Goal: Information Seeking & Learning: Learn about a topic

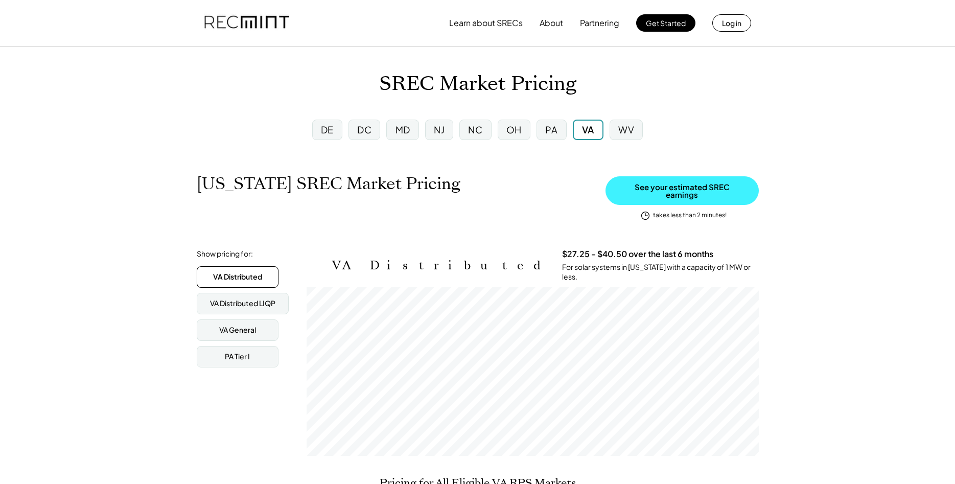
scroll to position [169, 452]
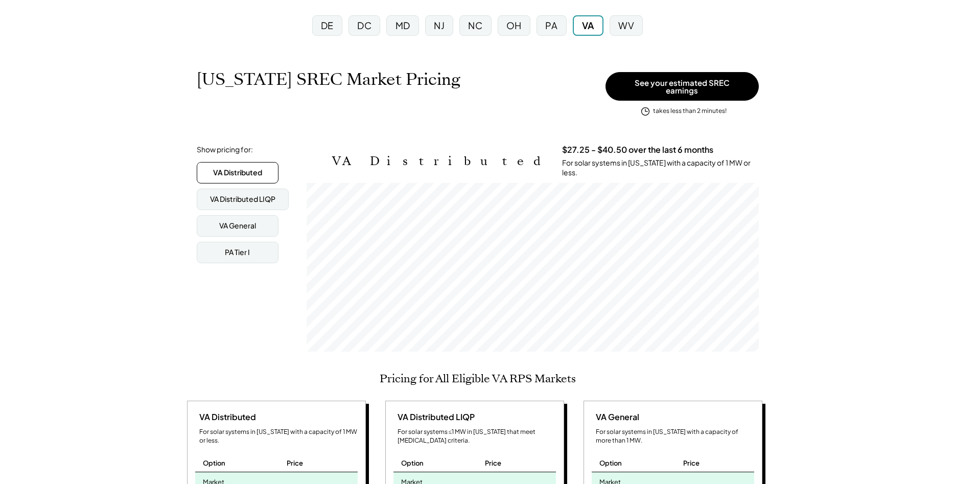
scroll to position [0, 0]
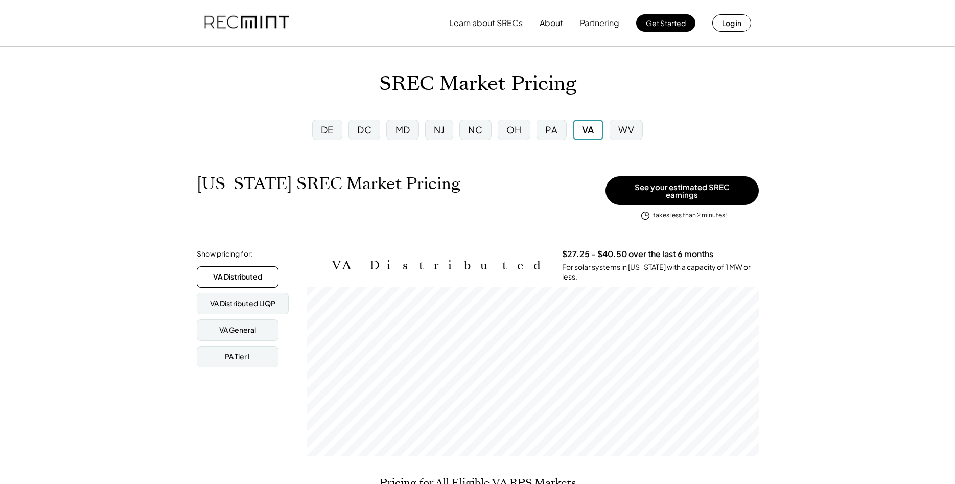
click at [337, 129] on div "DE" at bounding box center [327, 130] width 30 height 20
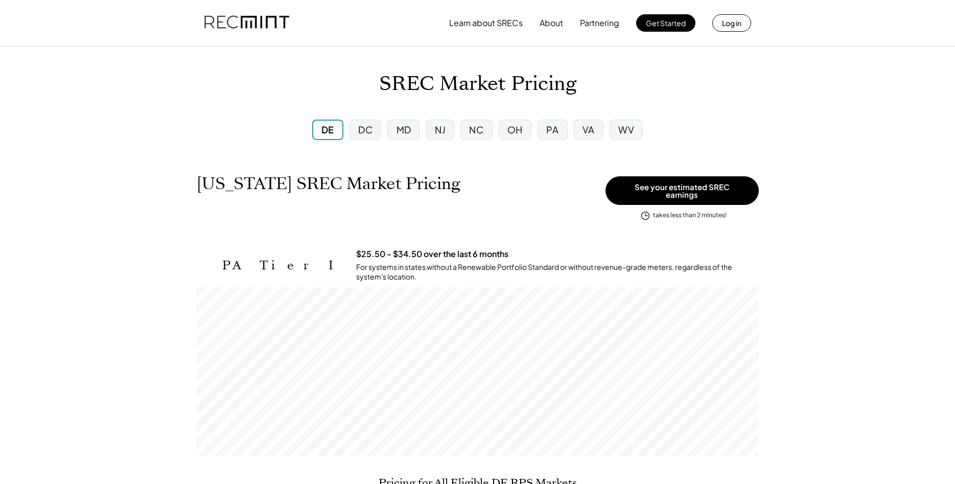
scroll to position [169, 562]
click at [376, 129] on div "DC" at bounding box center [366, 130] width 32 height 20
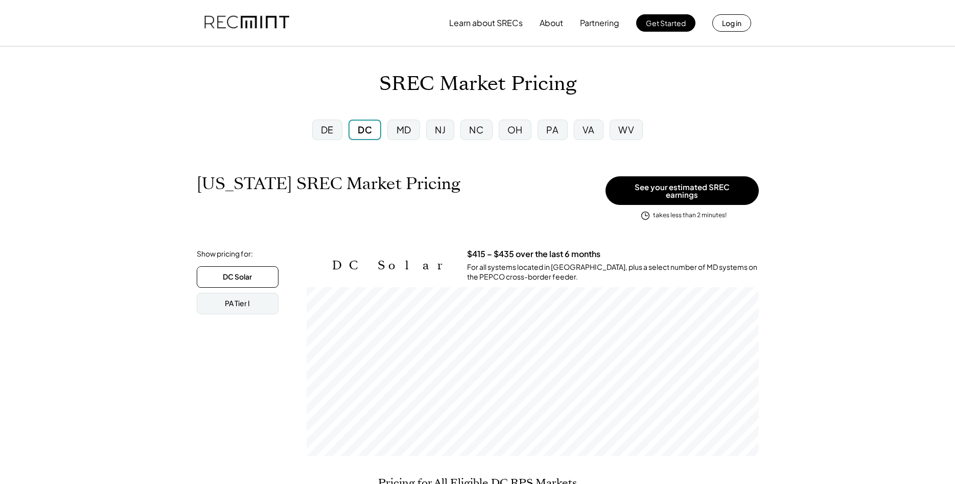
click at [333, 135] on div "DE" at bounding box center [327, 129] width 13 height 13
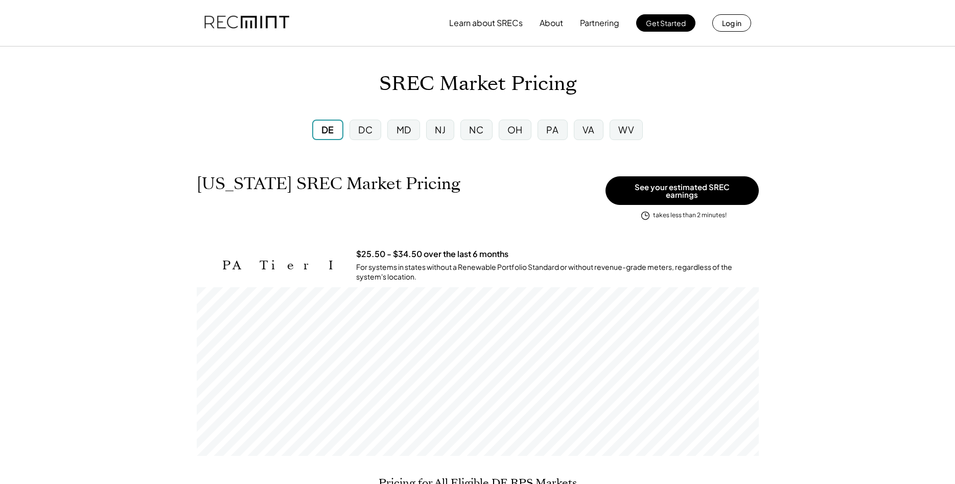
scroll to position [169, 562]
click at [362, 123] on div "DC" at bounding box center [366, 130] width 32 height 20
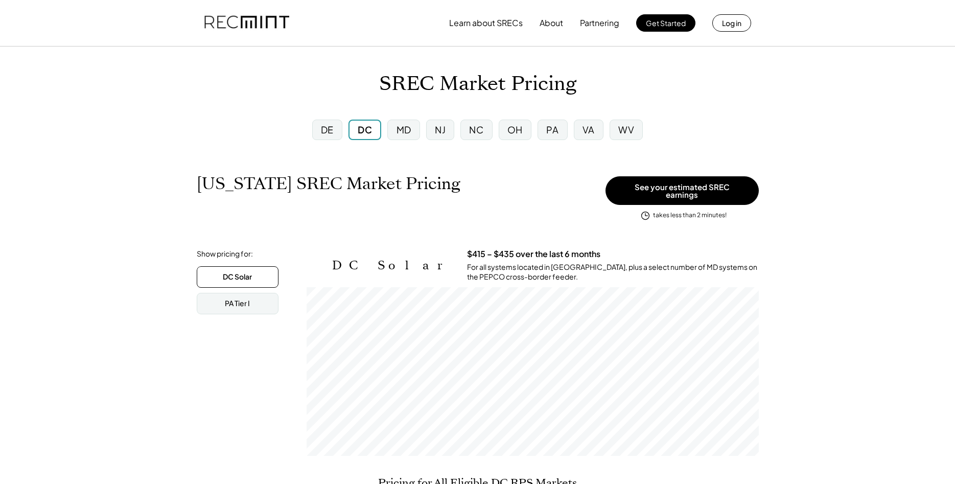
scroll to position [169, 452]
click at [397, 131] on div "MD" at bounding box center [403, 130] width 32 height 20
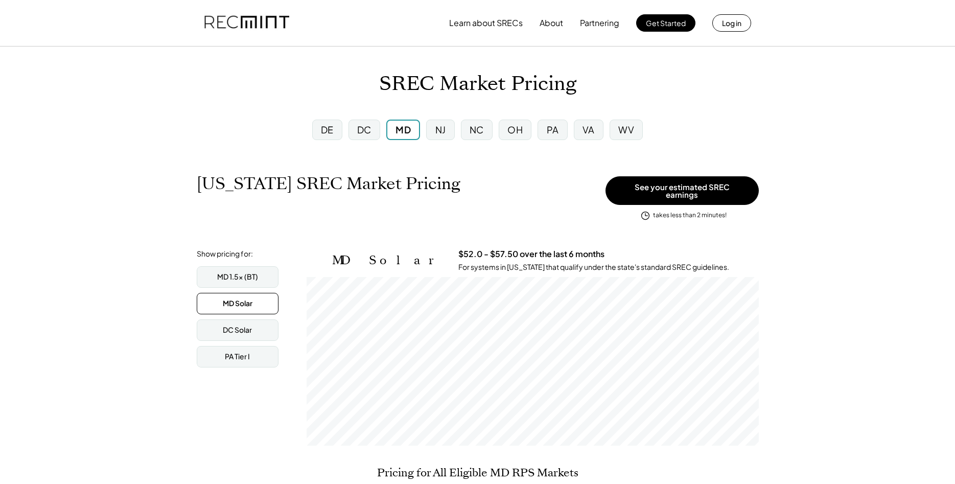
scroll to position [169, 452]
click at [451, 123] on div "NJ" at bounding box center [440, 130] width 28 height 20
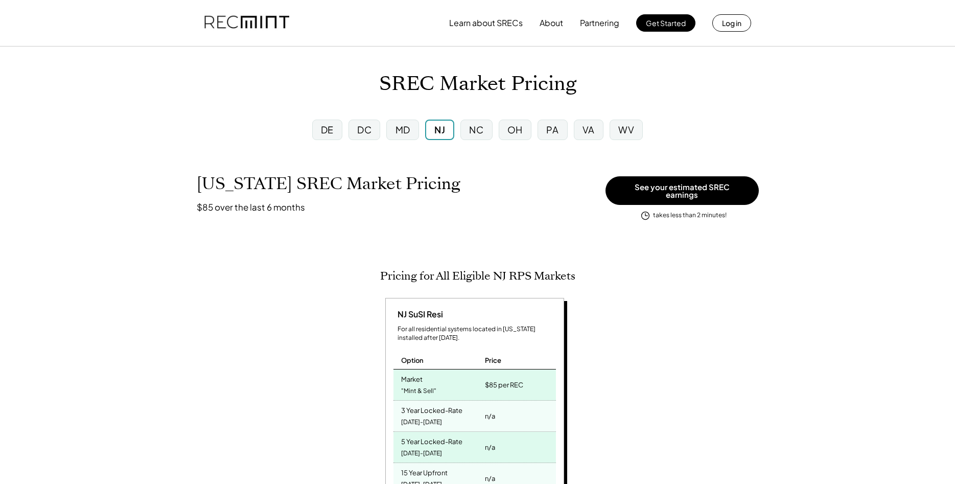
click at [403, 129] on div "MD" at bounding box center [403, 129] width 15 height 13
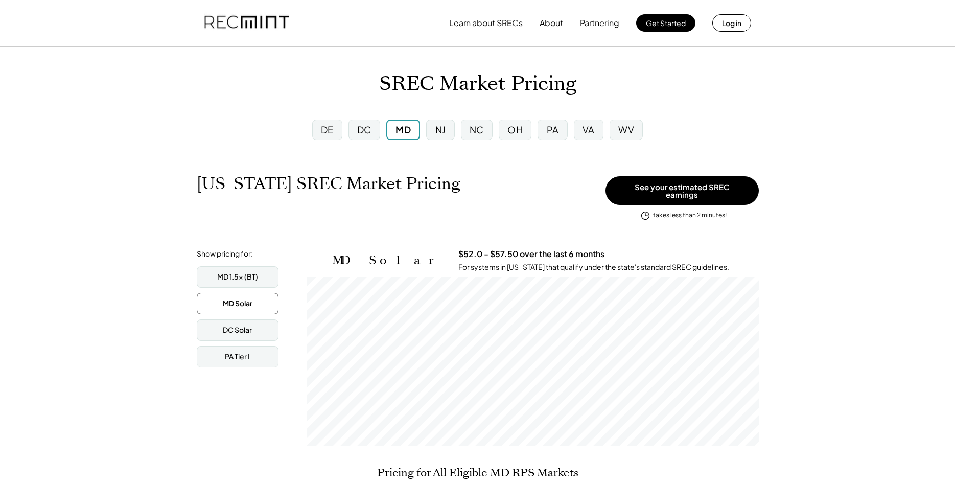
click at [445, 128] on div "NJ" at bounding box center [440, 129] width 11 height 13
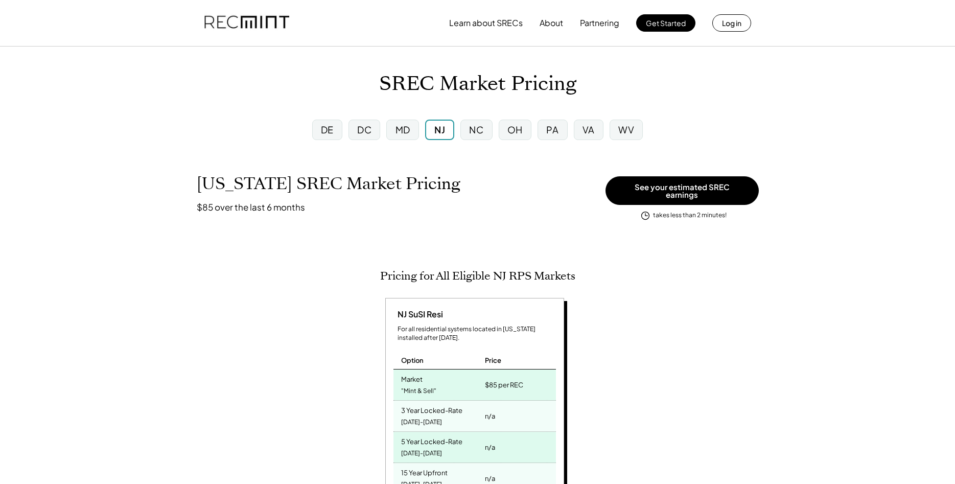
click at [471, 132] on div "NC" at bounding box center [476, 129] width 14 height 13
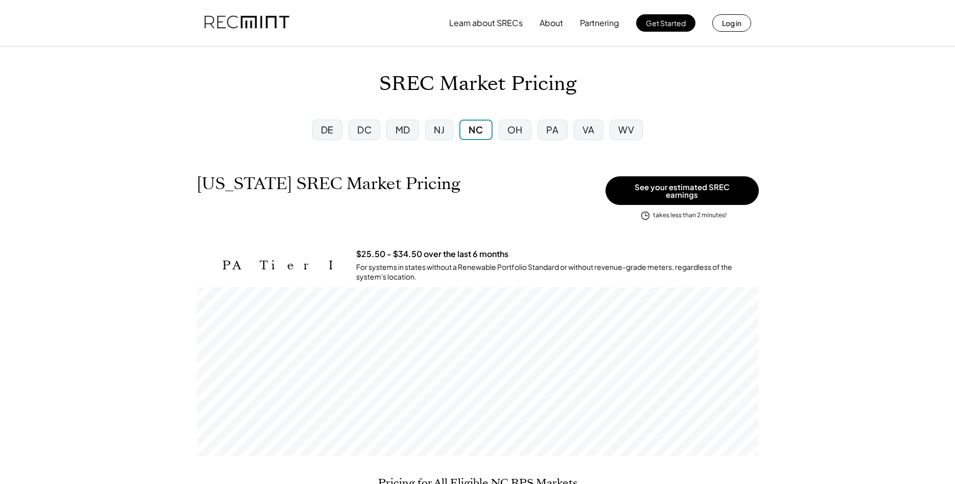
click at [521, 123] on div "OH" at bounding box center [515, 130] width 33 height 20
click at [553, 129] on div "PA" at bounding box center [552, 129] width 12 height 13
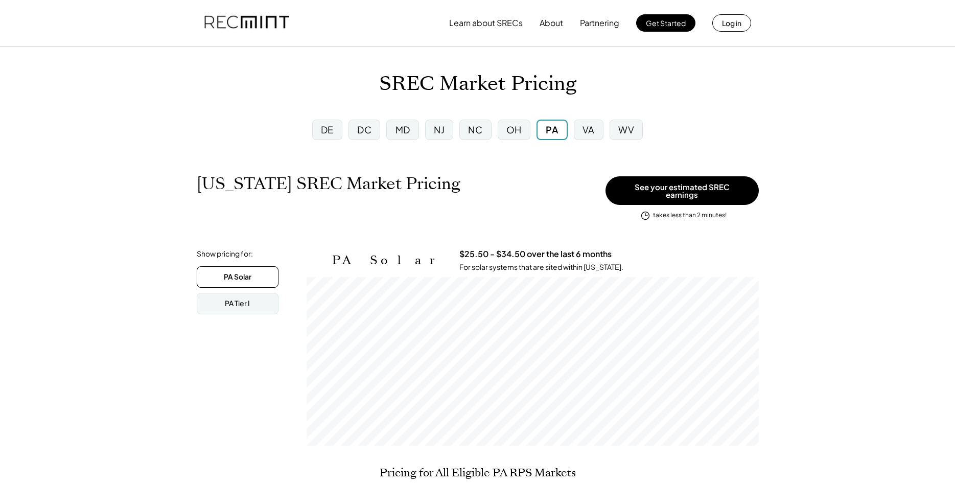
click at [598, 137] on div "VA" at bounding box center [589, 130] width 30 height 20
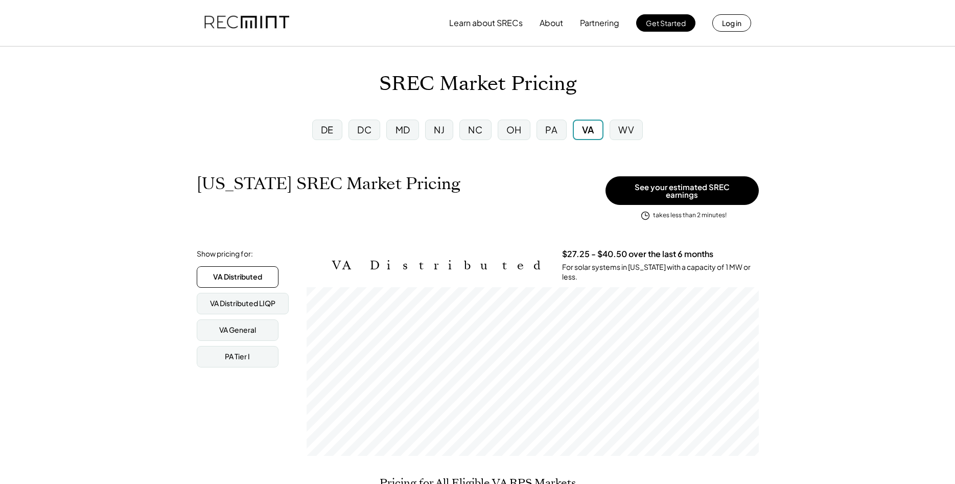
click at [636, 130] on div "WV" at bounding box center [626, 130] width 33 height 20
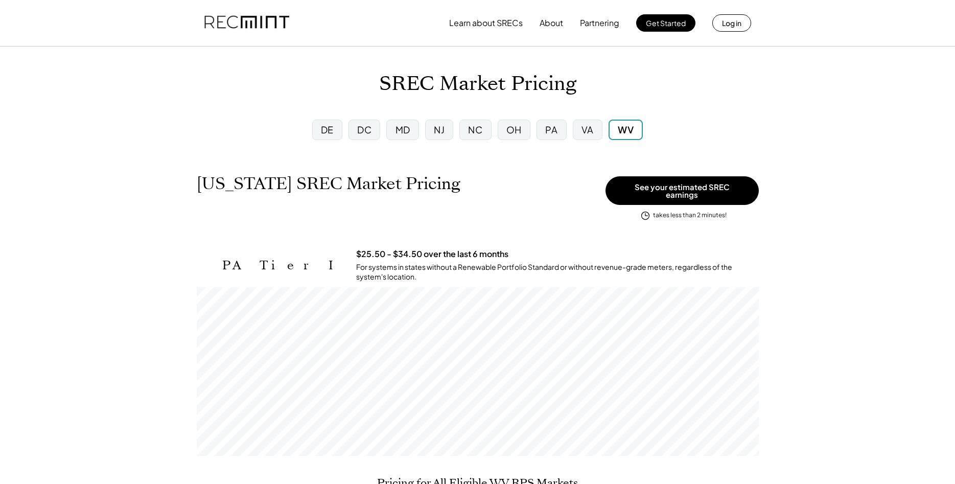
click at [604, 21] on button "Partnering" at bounding box center [599, 23] width 39 height 20
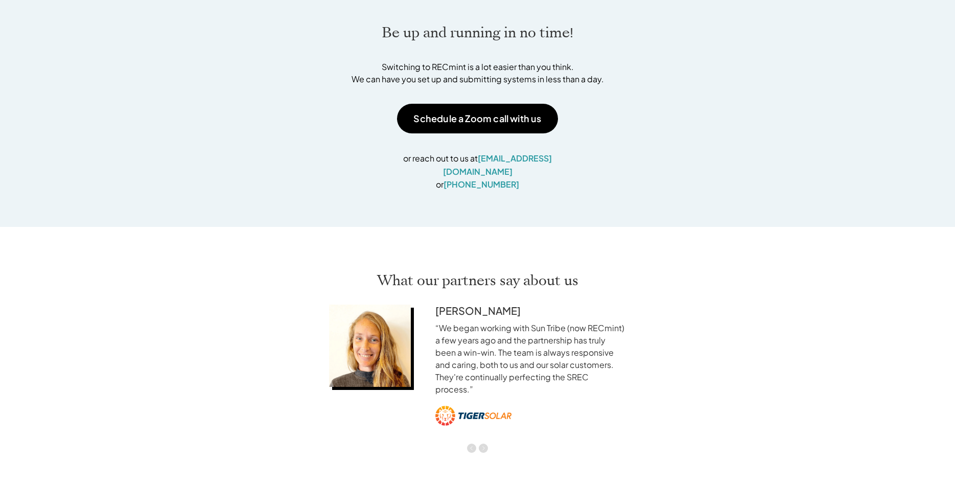
scroll to position [1303, 0]
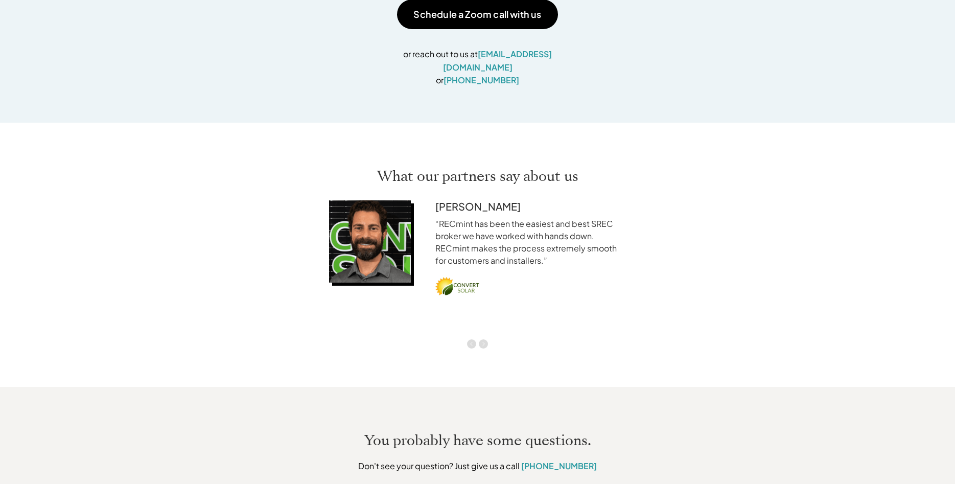
click at [486, 339] on img "Next" at bounding box center [483, 343] width 9 height 9
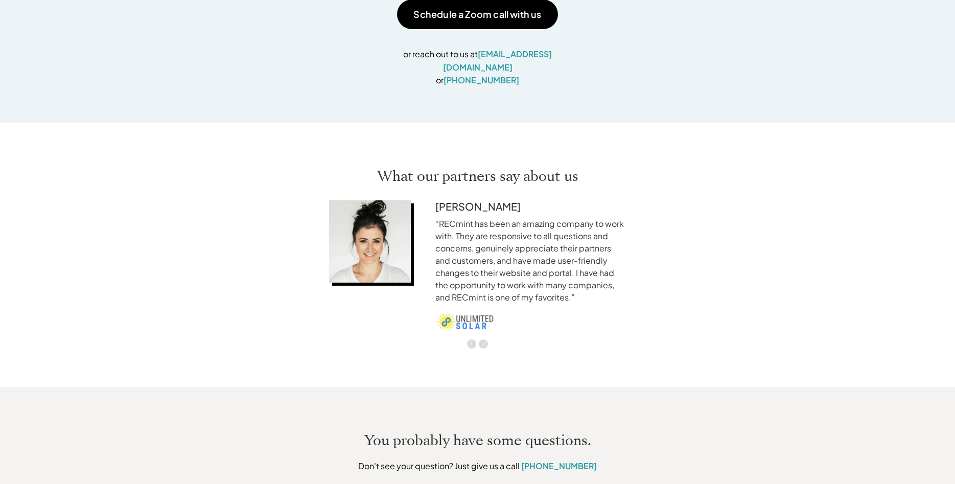
click at [475, 334] on section "Ryann C. “We began working with Sun Tribe (now RECmint) a few years ago and the…" at bounding box center [478, 271] width 307 height 153
click at [471, 339] on img "Previous" at bounding box center [471, 343] width 9 height 9
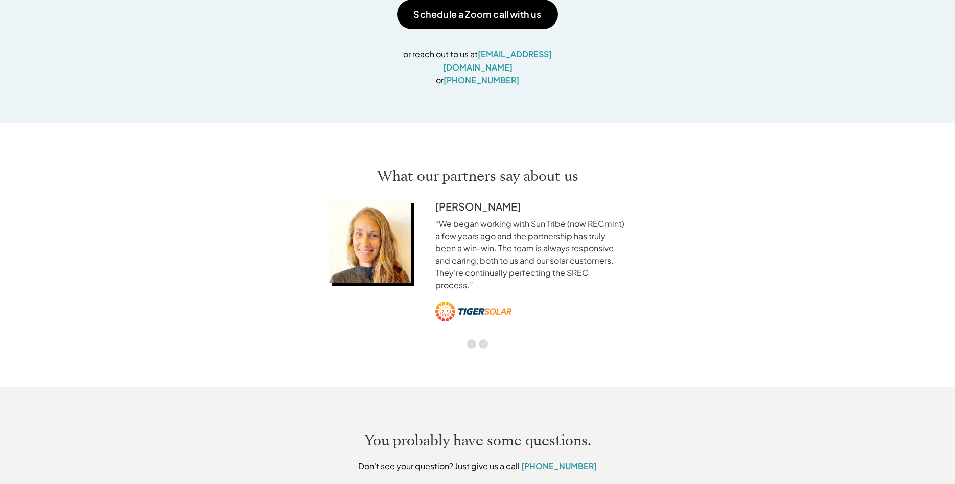
click at [486, 339] on img "Next" at bounding box center [483, 343] width 9 height 9
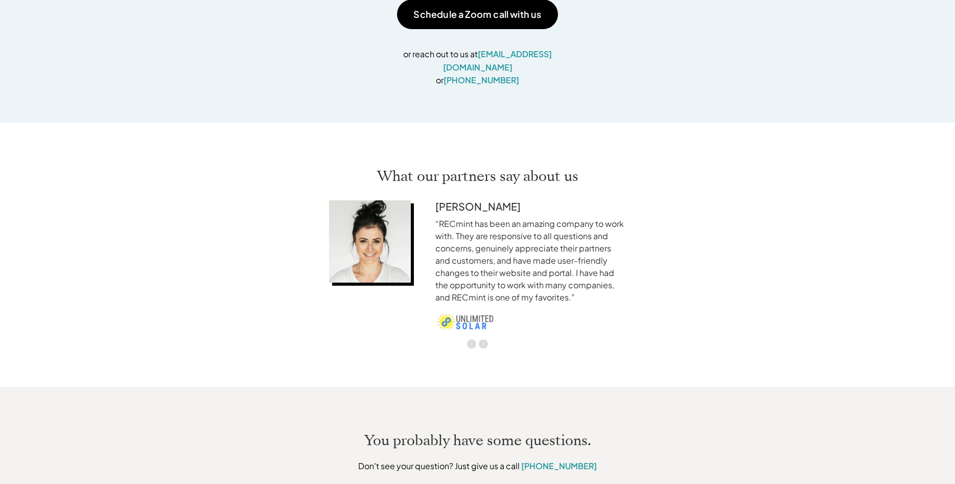
click at [486, 339] on img "Next" at bounding box center [483, 343] width 9 height 9
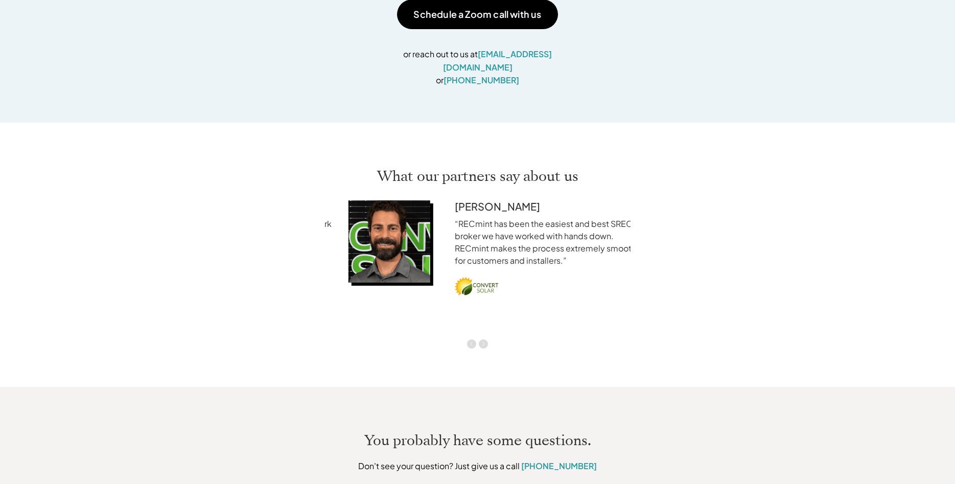
click at [773, 341] on div "What our partners say about us Ryann C. “We began working with Sun Tribe (now R…" at bounding box center [477, 255] width 955 height 264
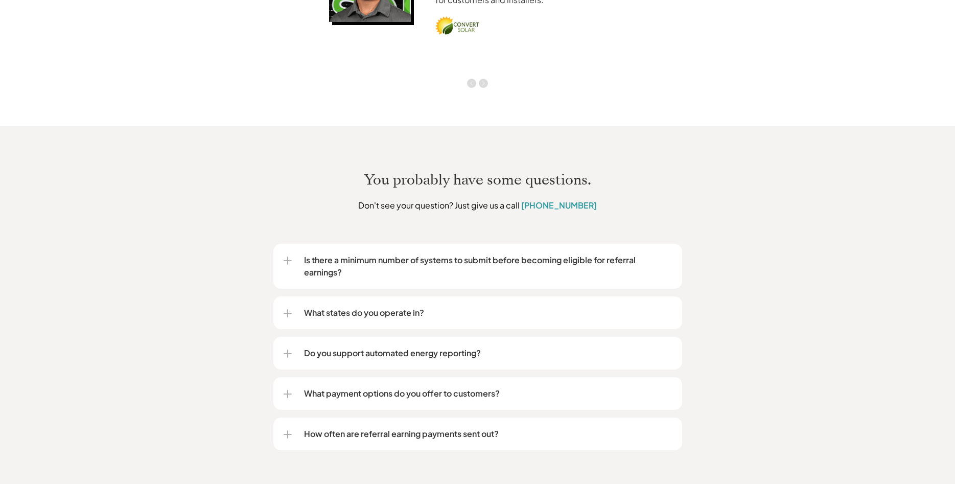
scroll to position [1616, 0]
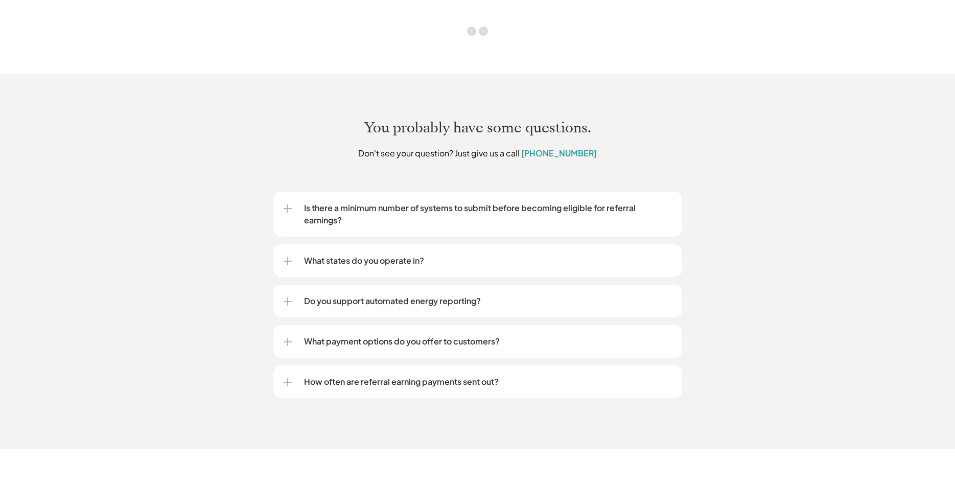
click at [623, 214] on div "Is there a minimum number of systems to submit before becoming eligible for ref…" at bounding box center [478, 214] width 388 height 45
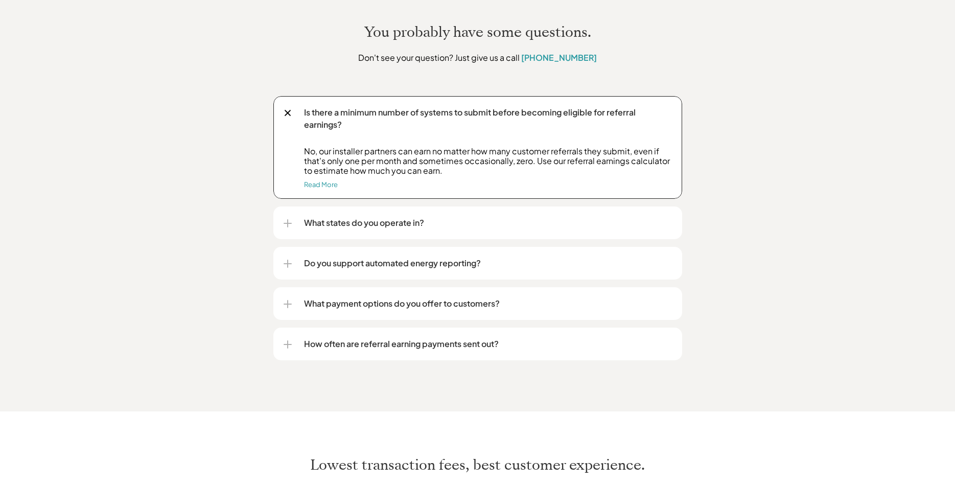
scroll to position [1720, 0]
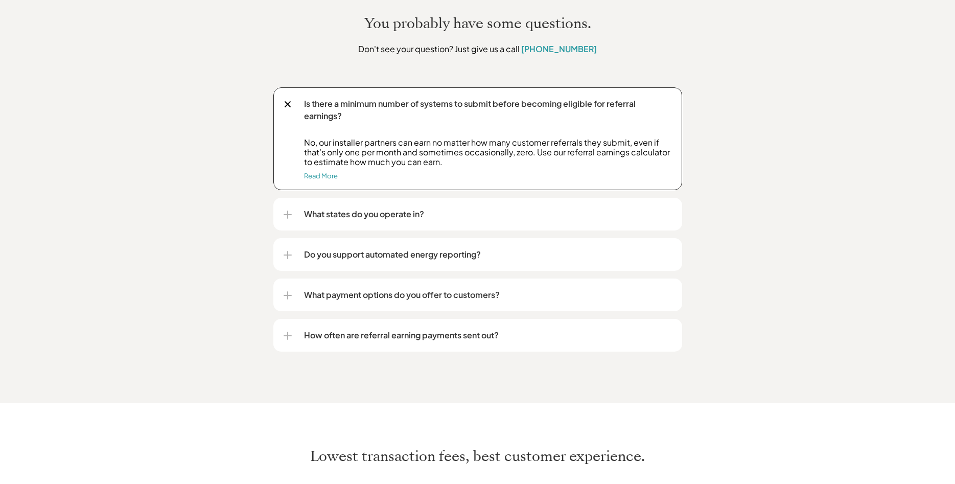
click at [426, 208] on p "What states do you operate in?" at bounding box center [488, 214] width 368 height 12
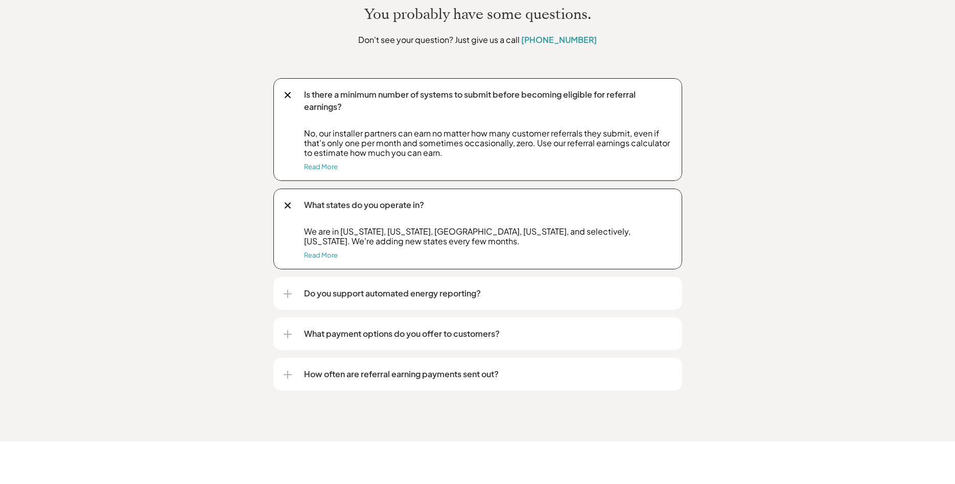
scroll to position [1772, 0]
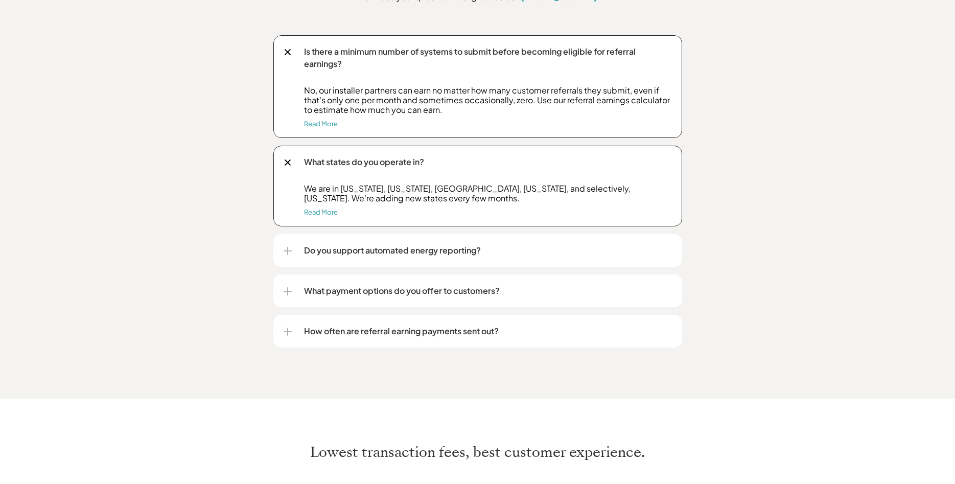
click at [432, 244] on p "Do you support automated energy reporting?" at bounding box center [488, 250] width 368 height 12
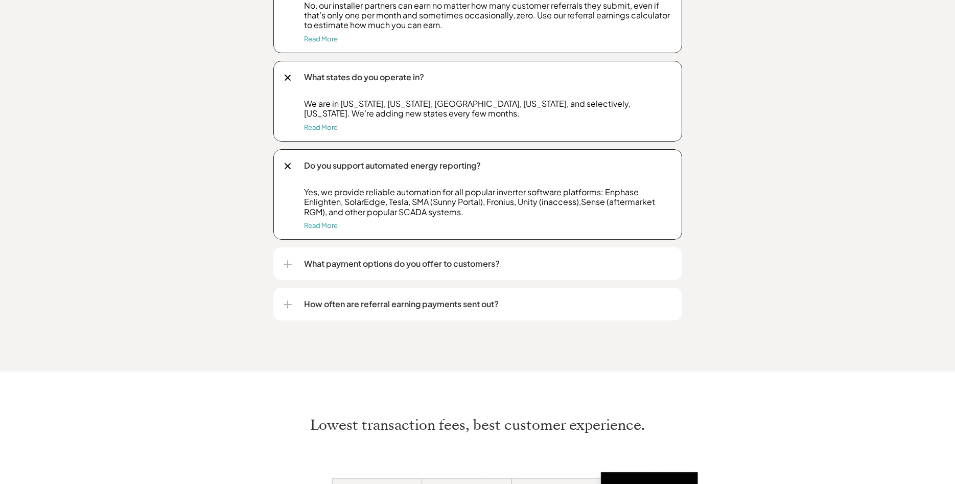
scroll to position [1877, 0]
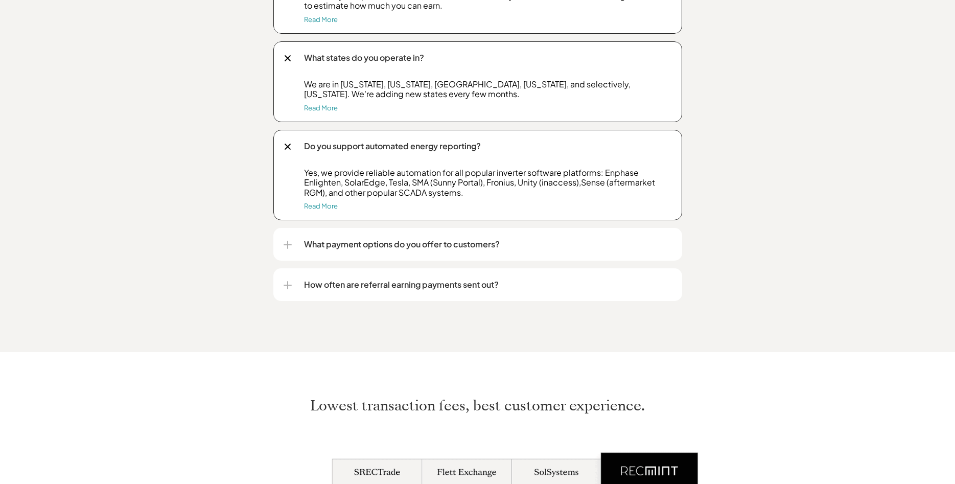
click at [441, 249] on div "What payment options do you offer to customers?" at bounding box center [478, 244] width 388 height 33
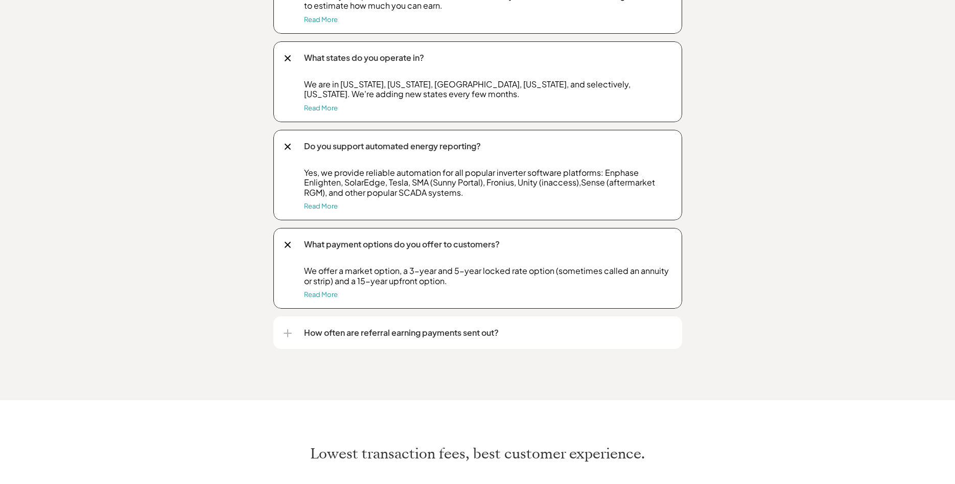
scroll to position [1929, 0]
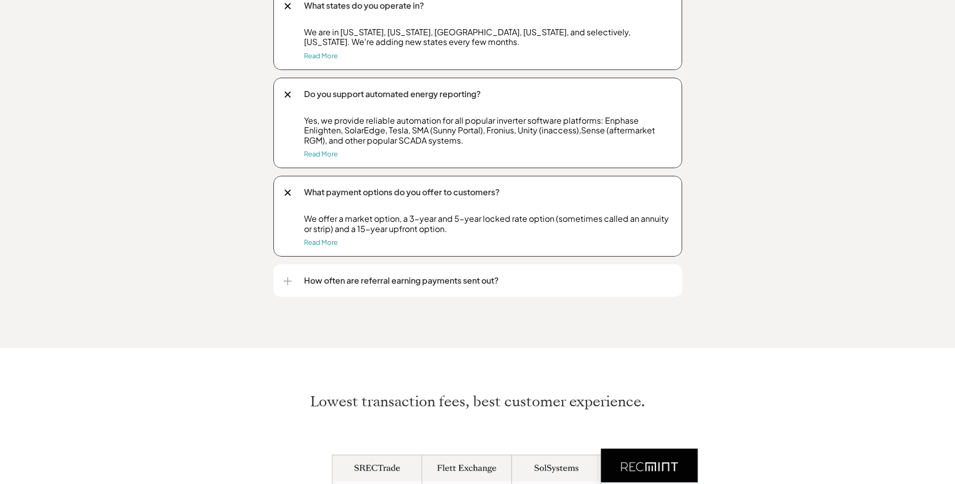
click at [491, 280] on p "How often are referral earning payments sent out?" at bounding box center [488, 280] width 368 height 12
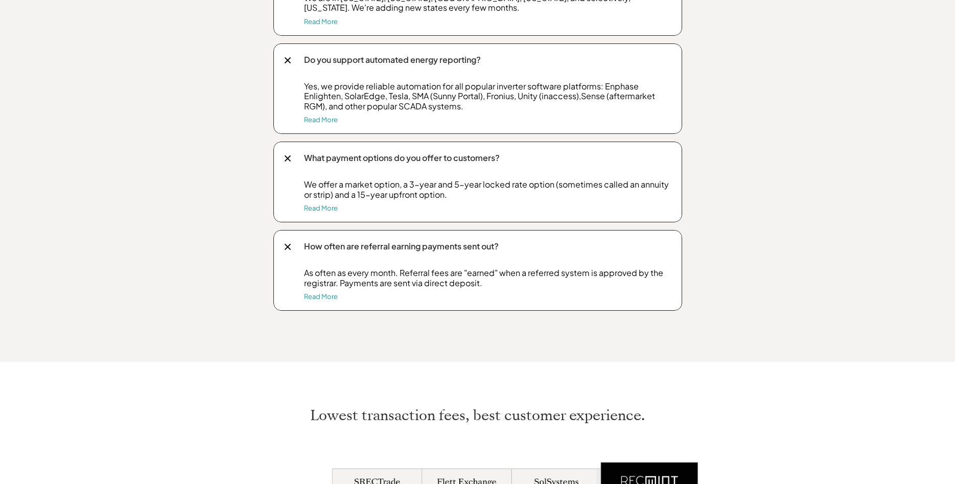
scroll to position [1981, 0]
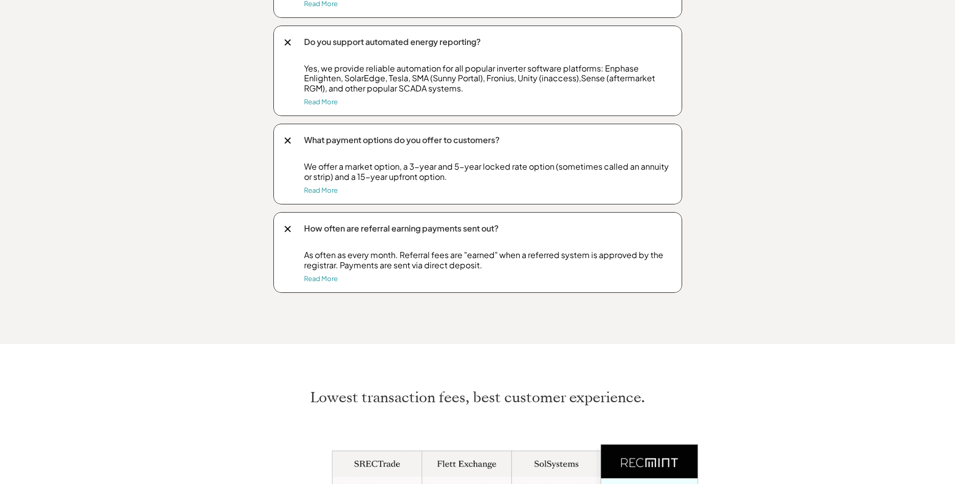
click at [771, 275] on div "You probably have some questions. Don't see your question? Just give us a call …" at bounding box center [477, 26] width 955 height 635
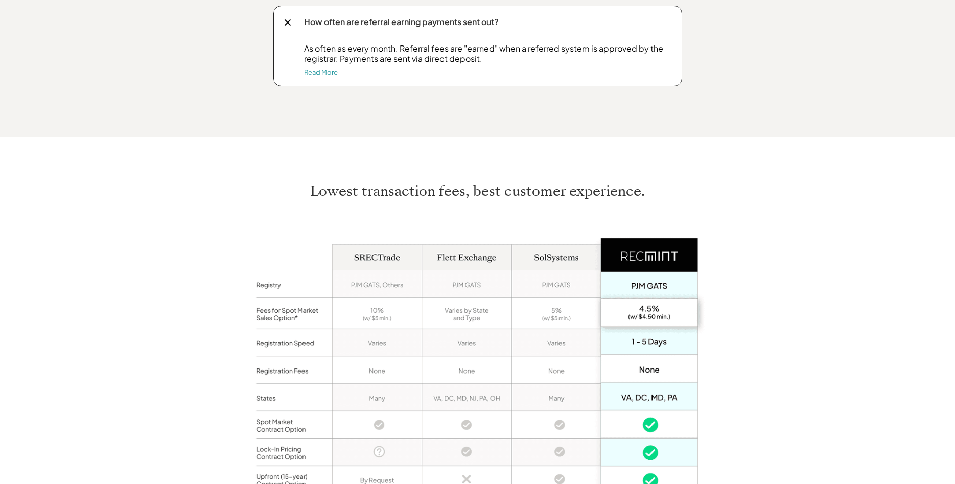
scroll to position [2114, 0]
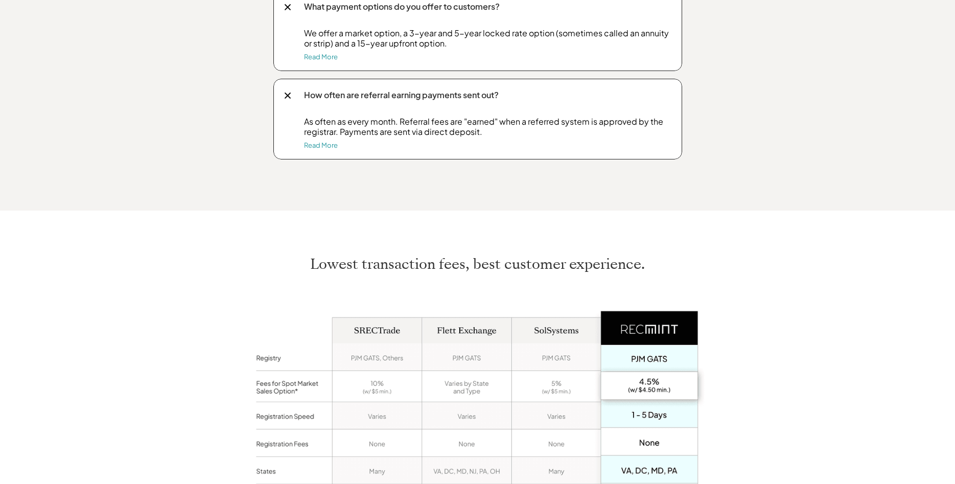
click at [775, 324] on div "Lowest transaction fees, best customer experience." at bounding box center [477, 475] width 955 height 528
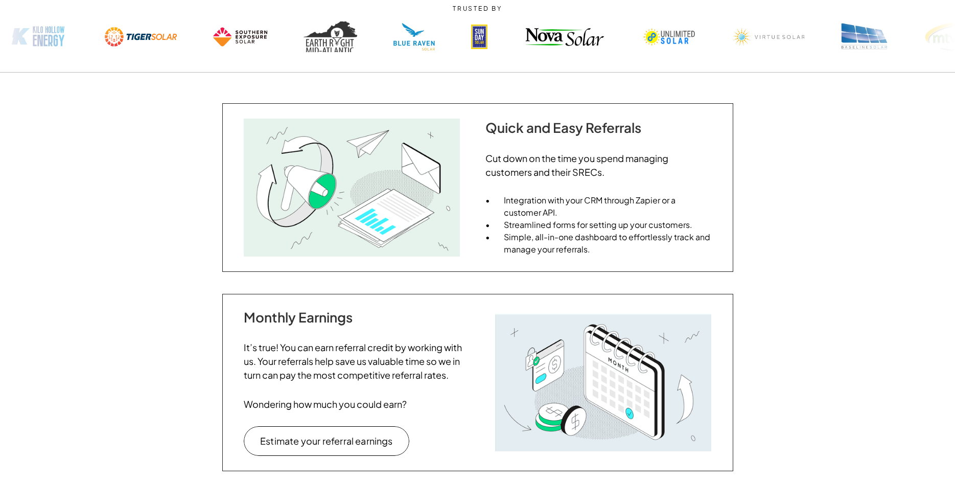
scroll to position [0, 0]
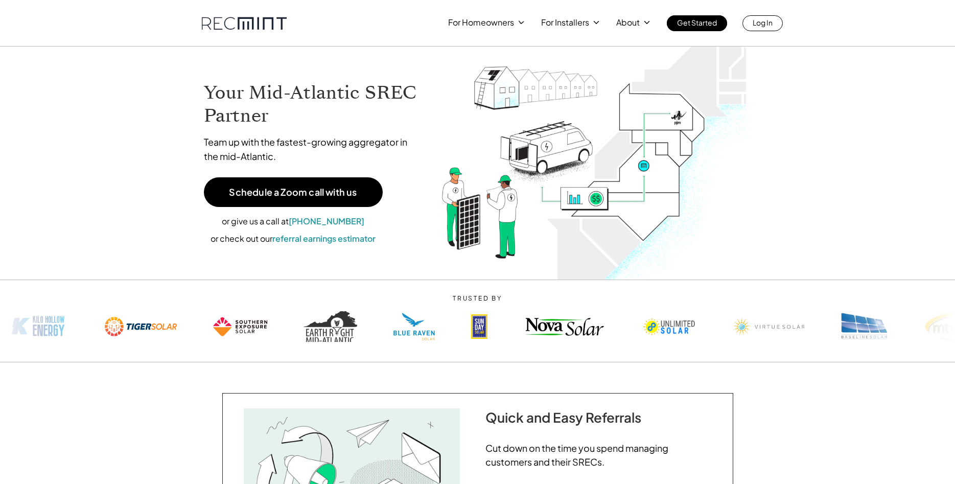
click at [224, 16] on div "For Homeowners For Installers About Get Started Log In" at bounding box center [478, 23] width 552 height 16
click at [205, 21] on link at bounding box center [244, 23] width 85 height 13
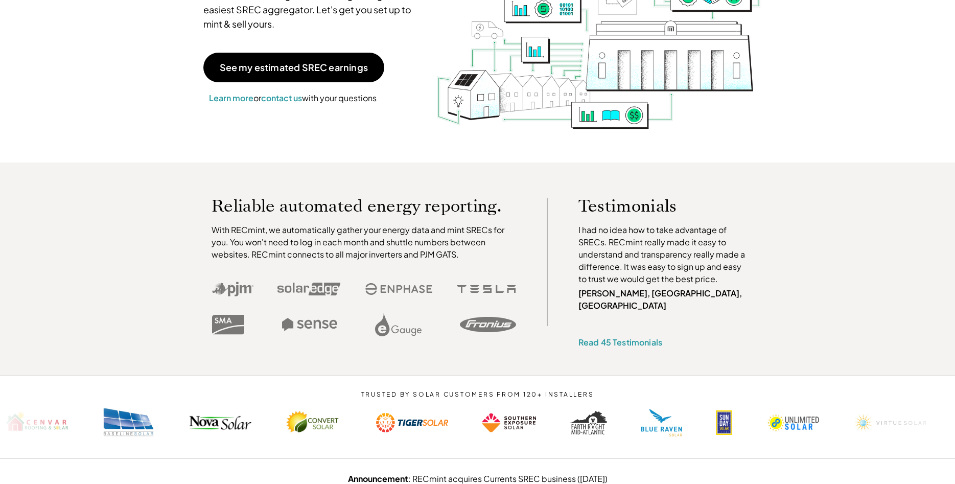
scroll to position [261, 0]
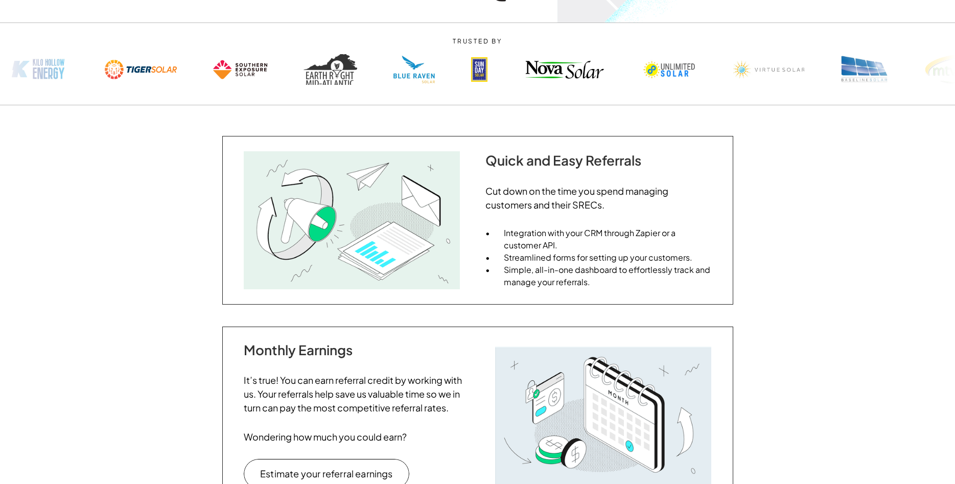
scroll to position [261, 0]
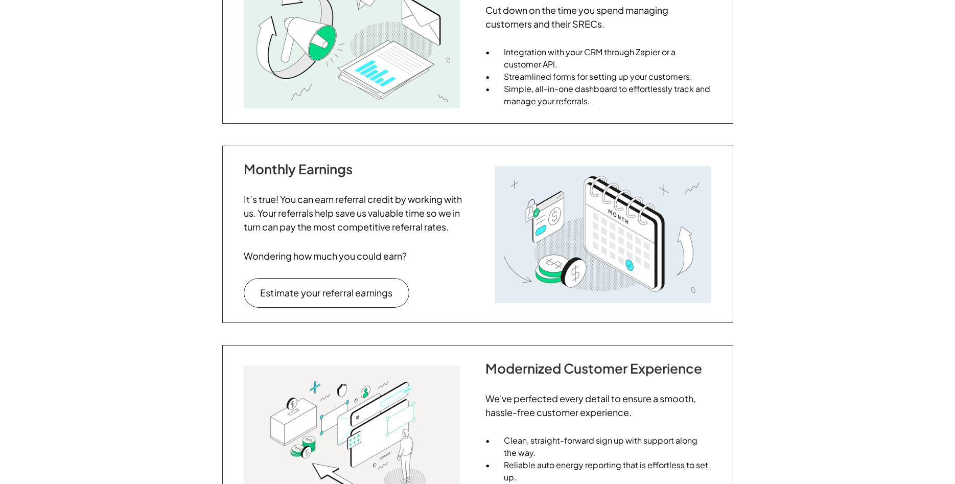
scroll to position [417, 0]
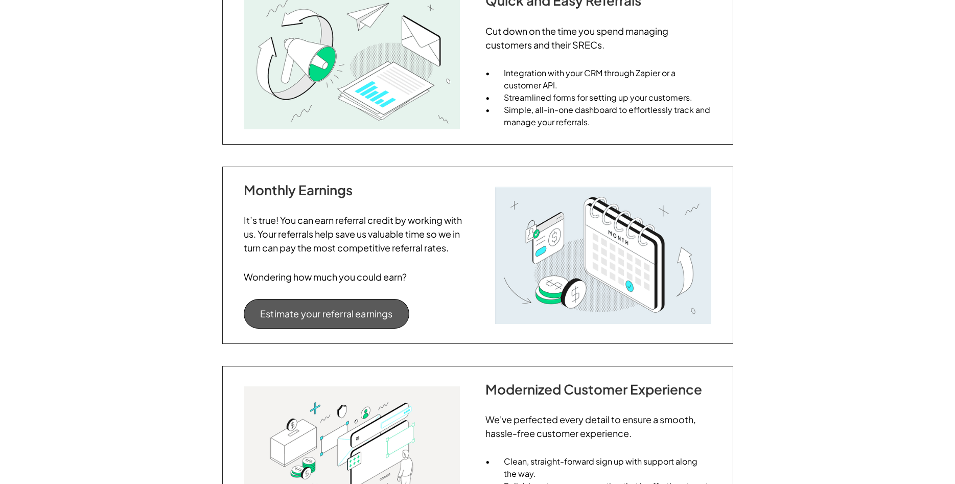
click at [355, 306] on link "Estimate your referral earnings" at bounding box center [327, 314] width 166 height 30
click at [813, 290] on div "Quick and Easy Referrals Cut down on the time you spend managing customers and …" at bounding box center [477, 357] width 955 height 824
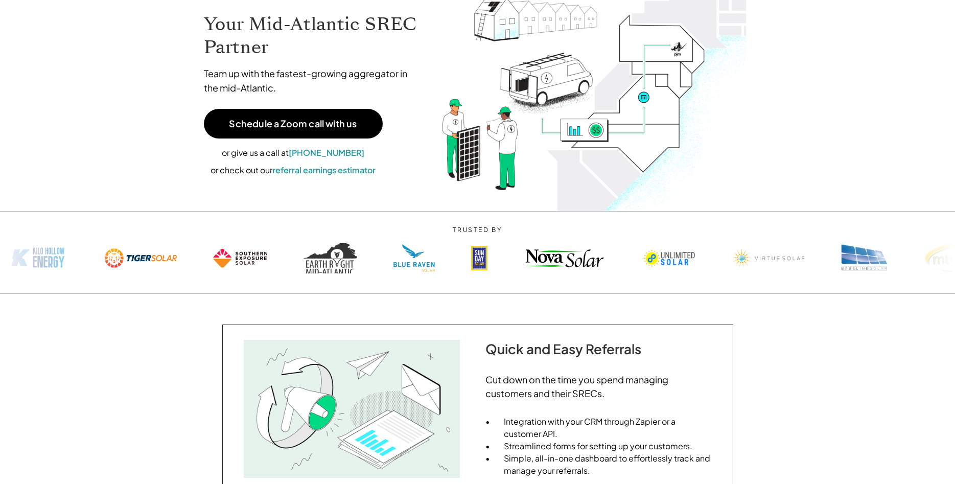
scroll to position [0, 0]
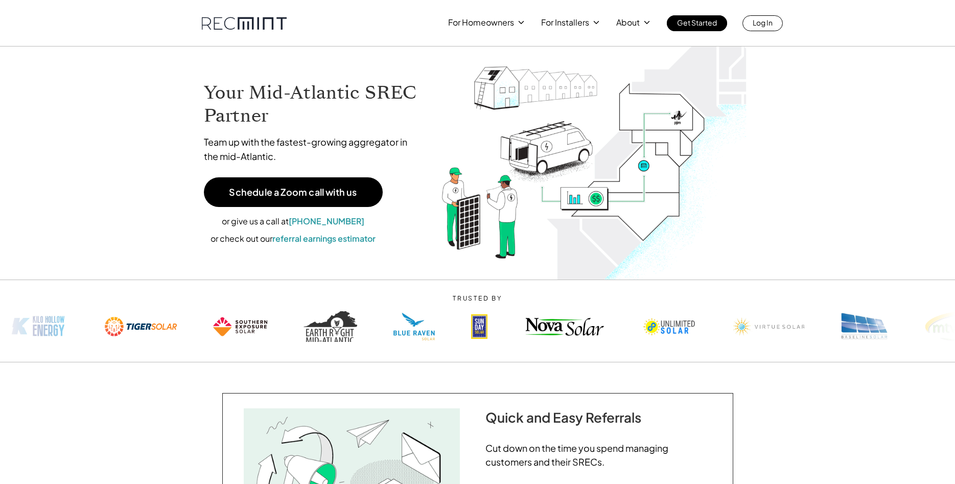
click at [404, 29] on div "For Homeowners For Installers About Get Started Log In" at bounding box center [478, 23] width 552 height 16
click at [496, 22] on p "For Homeowners" at bounding box center [481, 22] width 66 height 14
click at [561, 79] on p "Portal" at bounding box center [555, 79] width 22 height 10
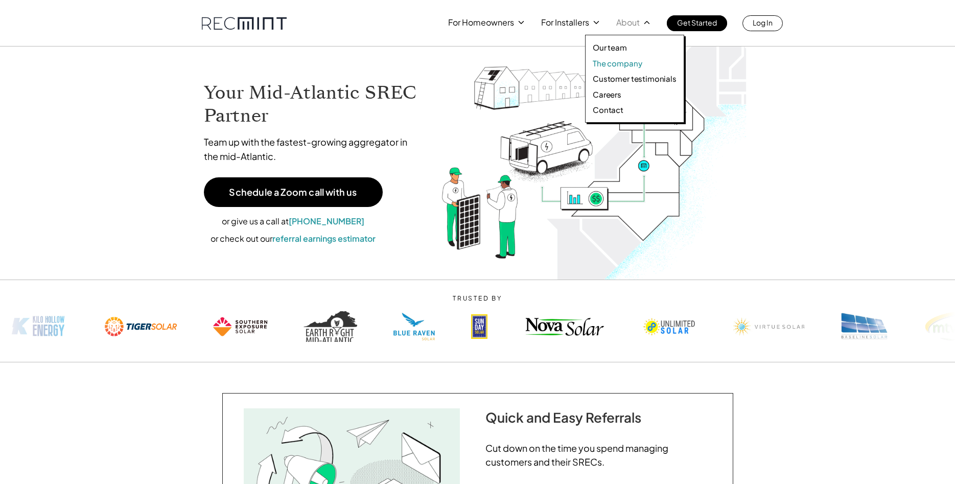
click at [620, 60] on p "The company" at bounding box center [617, 63] width 49 height 10
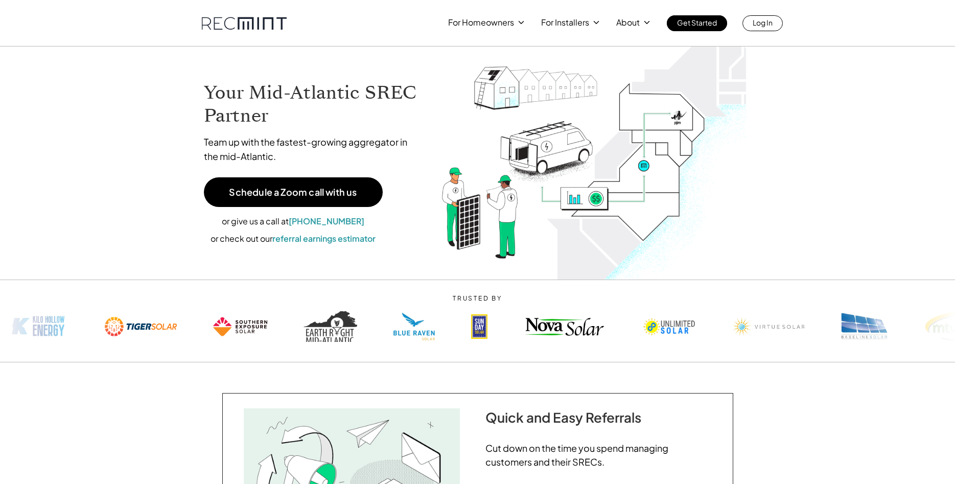
click at [222, 14] on div "For Homeowners For Installers About Get Started Log In" at bounding box center [478, 15] width 583 height 31
click at [215, 29] on link at bounding box center [244, 23] width 85 height 13
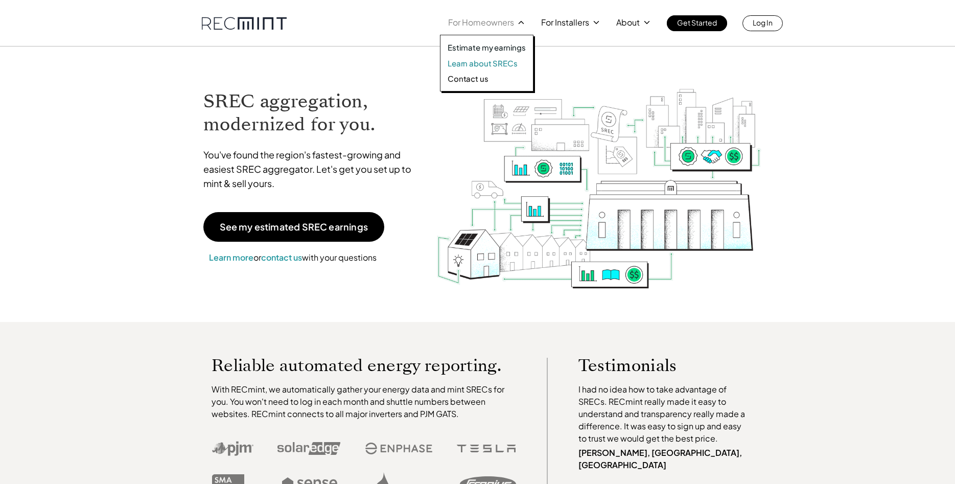
click at [483, 60] on p "Learn about SRECs" at bounding box center [483, 63] width 70 height 10
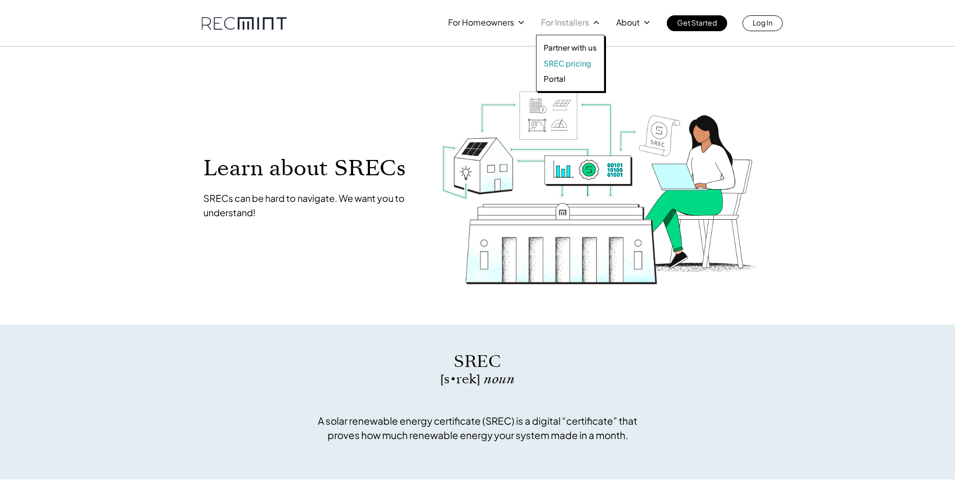
click at [565, 61] on p "SREC pricing" at bounding box center [568, 63] width 48 height 10
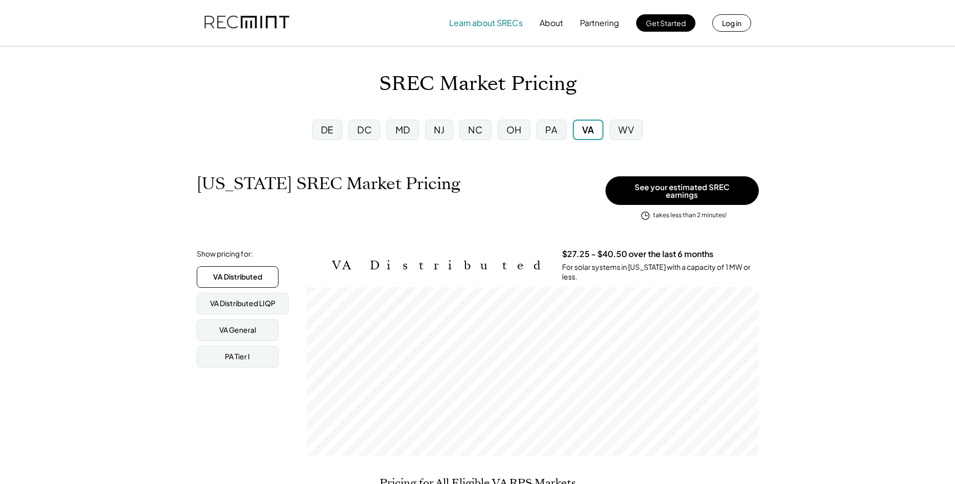
click at [487, 22] on button "Learn about SRECs" at bounding box center [486, 23] width 74 height 20
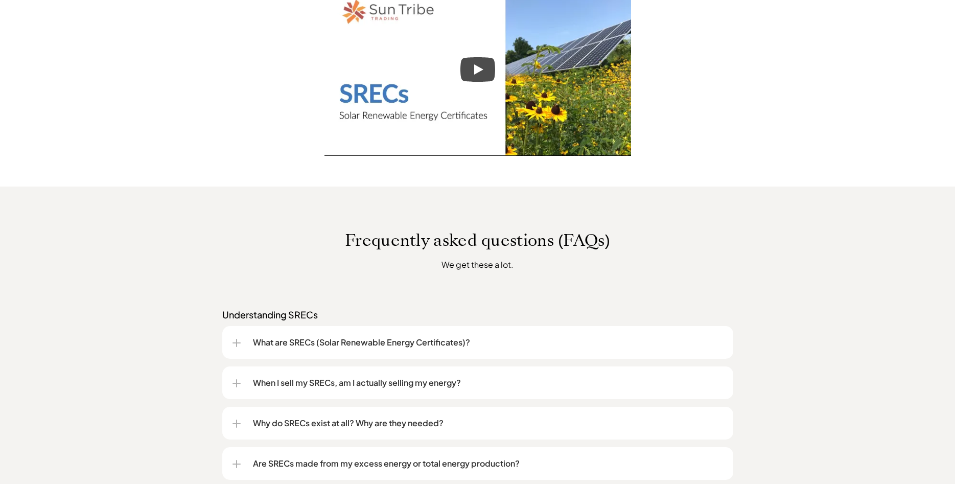
scroll to position [834, 0]
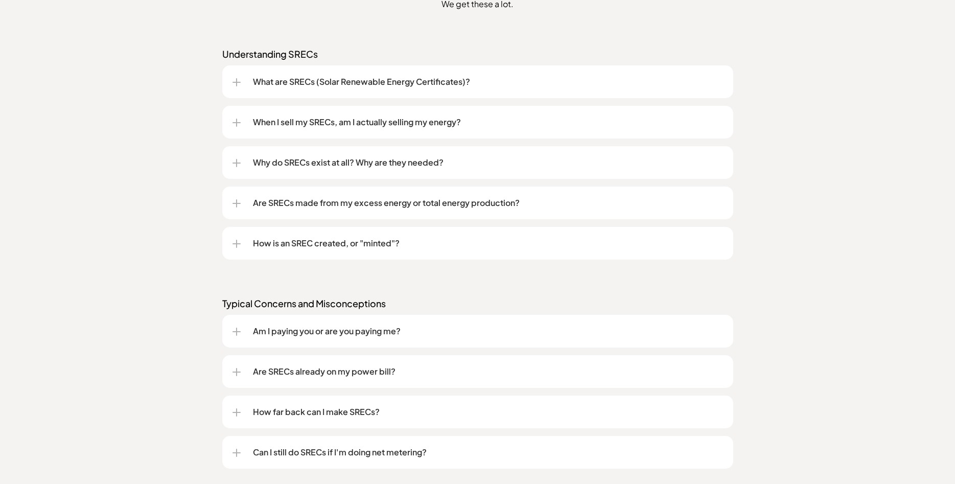
click at [329, 151] on div "Why do SRECs exist at all? Why are they needed?" at bounding box center [478, 162] width 491 height 33
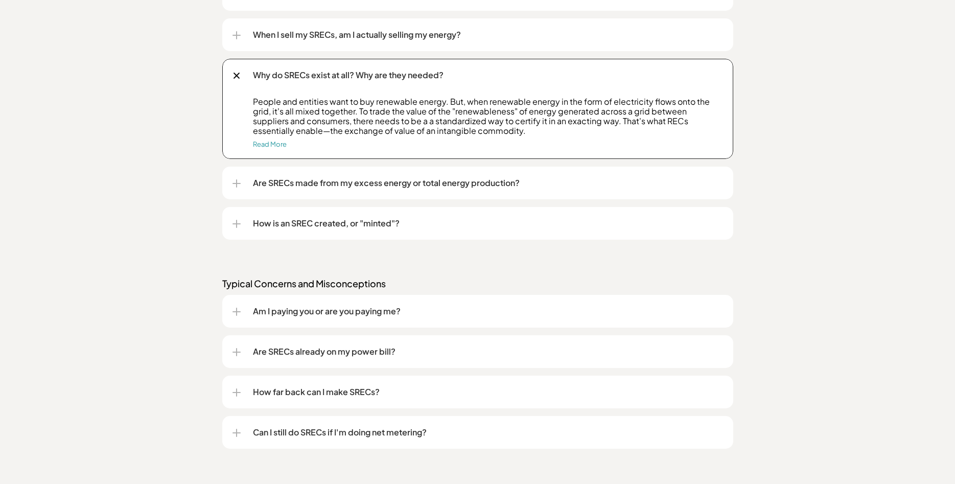
scroll to position [938, 0]
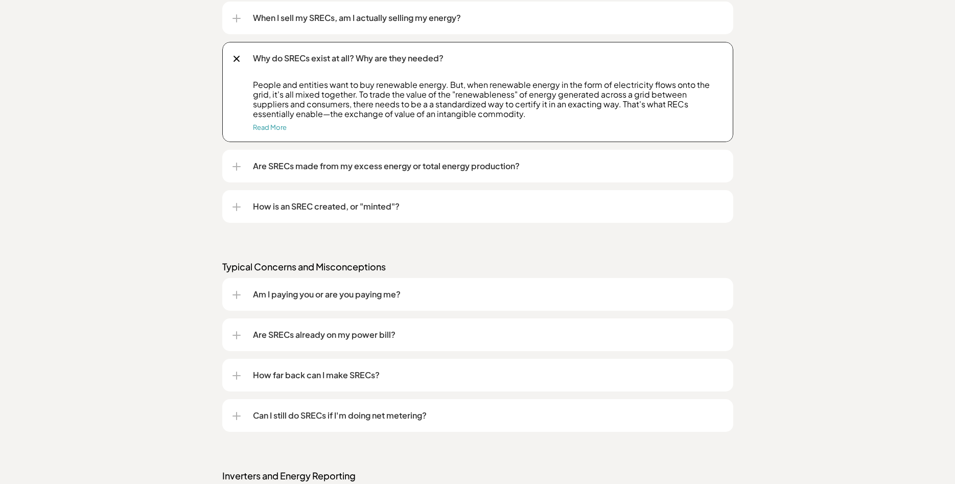
click at [469, 170] on p "Are SRECs made from my excess energy or total energy production?" at bounding box center [488, 166] width 470 height 12
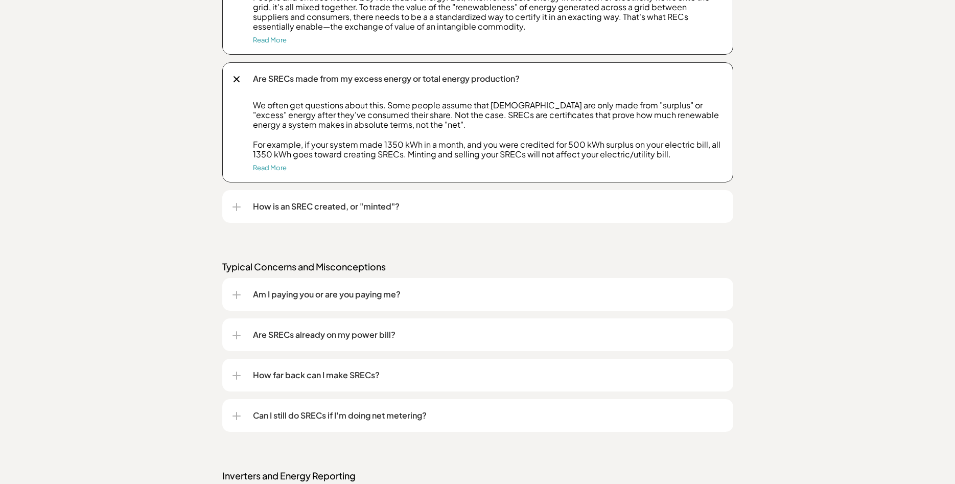
scroll to position [1095, 0]
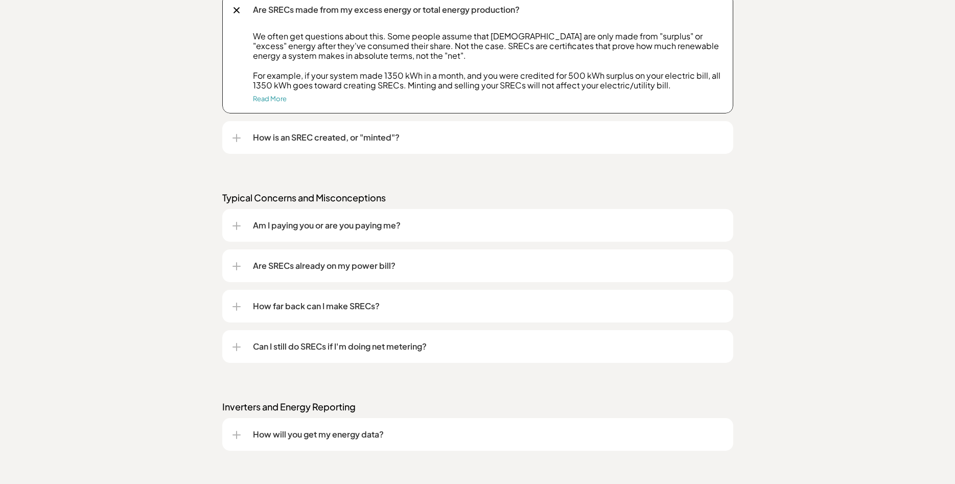
click at [373, 135] on p "How is an SREC created, or "minted"?" at bounding box center [488, 137] width 470 height 12
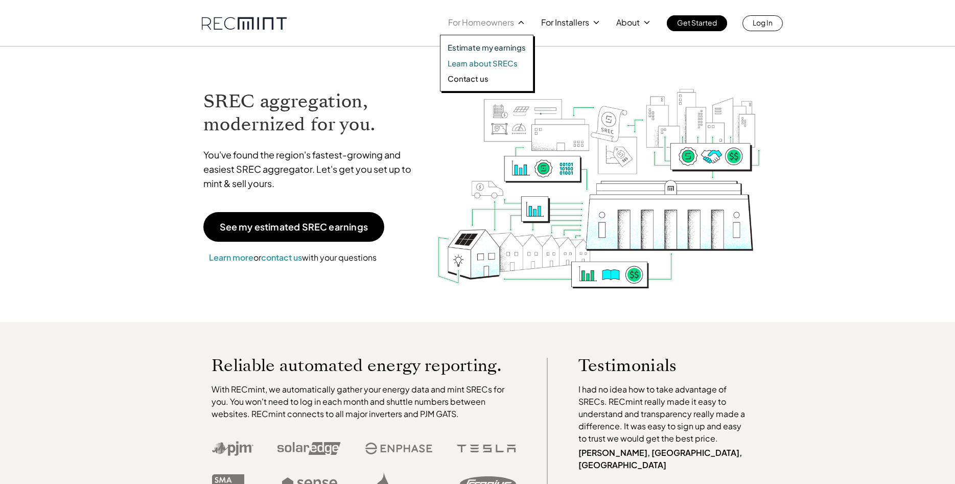
click at [490, 64] on p "Learn about SRECs" at bounding box center [483, 63] width 70 height 10
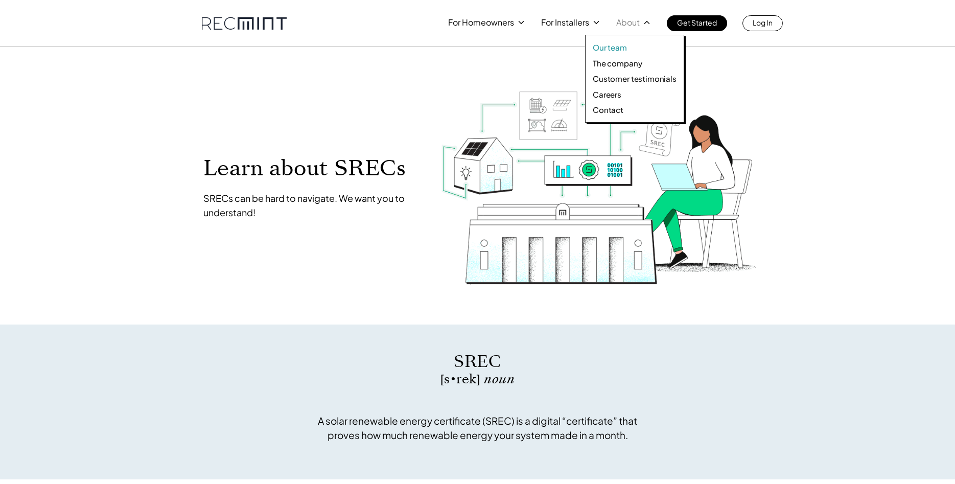
click at [612, 48] on p "Our team" at bounding box center [610, 47] width 34 height 10
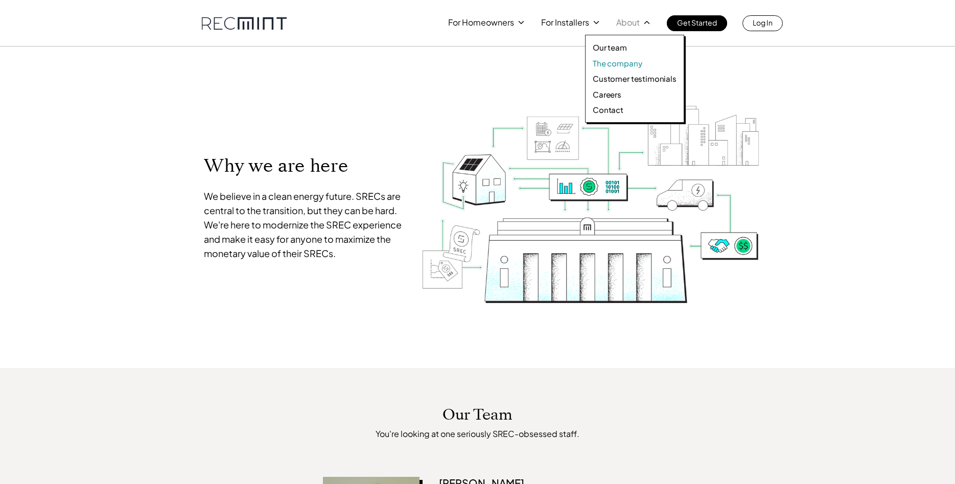
click at [617, 67] on p "The company" at bounding box center [617, 63] width 49 height 10
click at [604, 79] on p "Customer testimonials" at bounding box center [635, 79] width 84 height 10
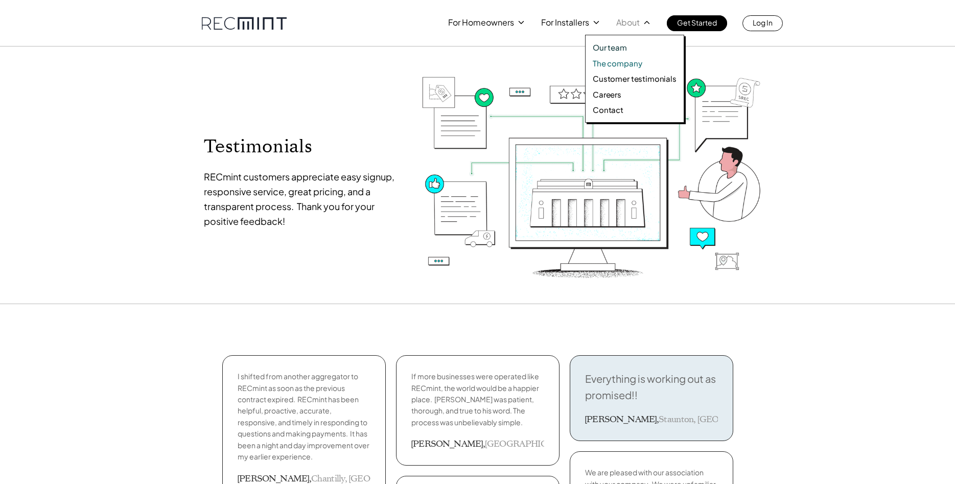
click at [604, 61] on p "The company" at bounding box center [617, 63] width 49 height 10
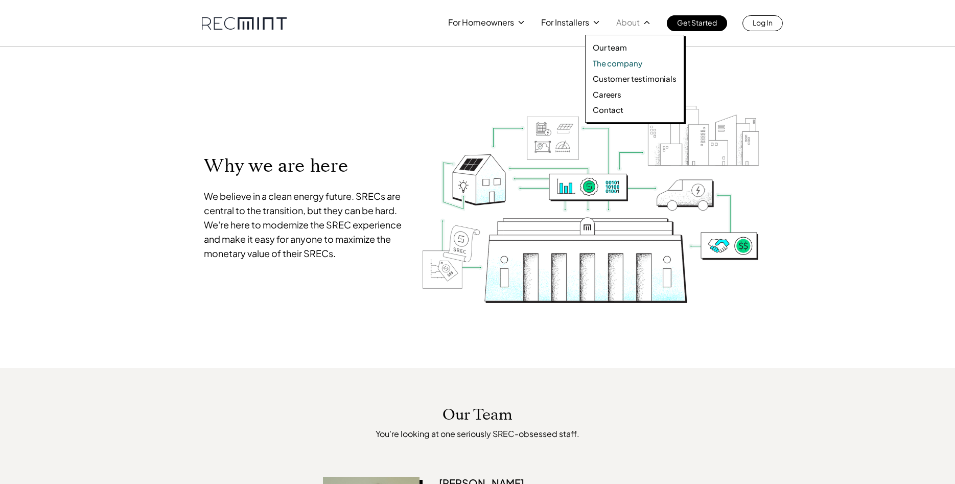
click at [621, 64] on p "The company" at bounding box center [617, 63] width 49 height 10
click at [619, 65] on p "The company" at bounding box center [617, 63] width 49 height 10
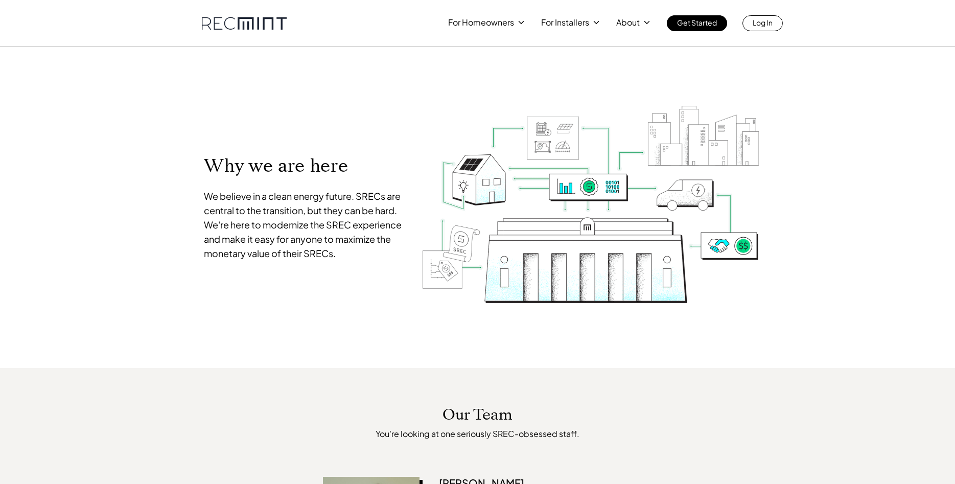
click at [250, 19] on link at bounding box center [244, 23] width 85 height 13
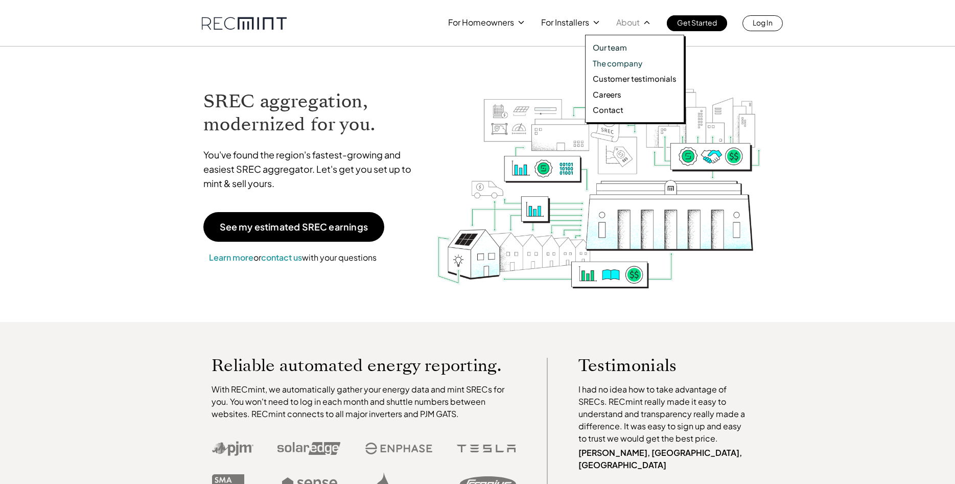
click at [628, 62] on p "The company" at bounding box center [617, 63] width 49 height 10
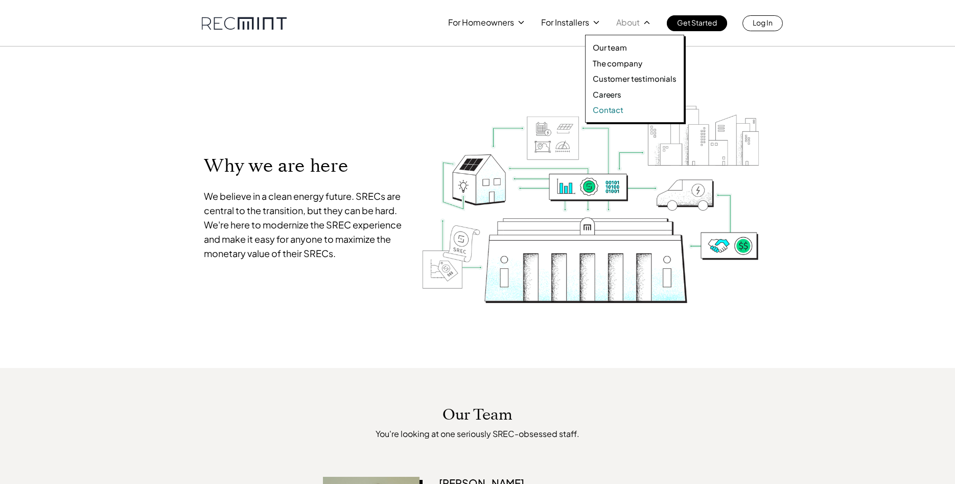
click at [611, 107] on p "Contact" at bounding box center [608, 110] width 31 height 10
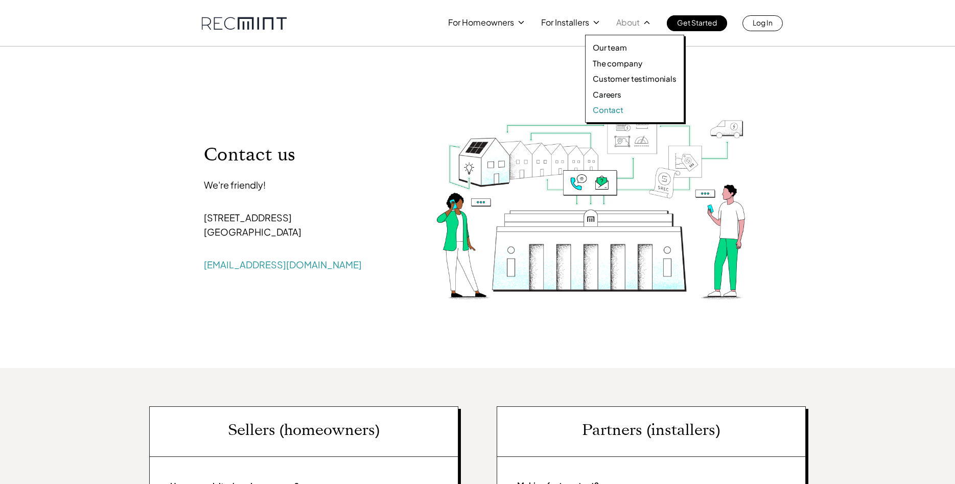
click at [610, 109] on p "Contact" at bounding box center [608, 110] width 31 height 10
click at [616, 94] on p "Careers" at bounding box center [607, 94] width 29 height 10
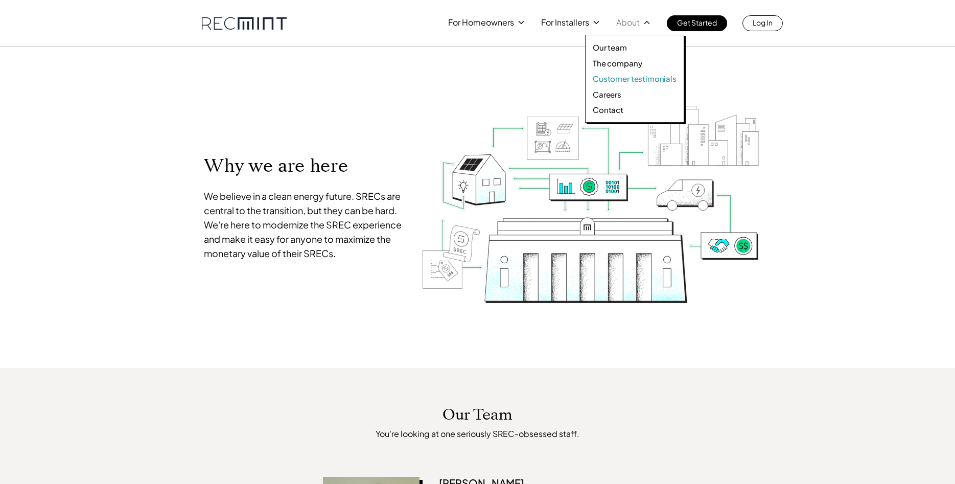
click at [625, 76] on p "Customer testimonials" at bounding box center [635, 79] width 84 height 10
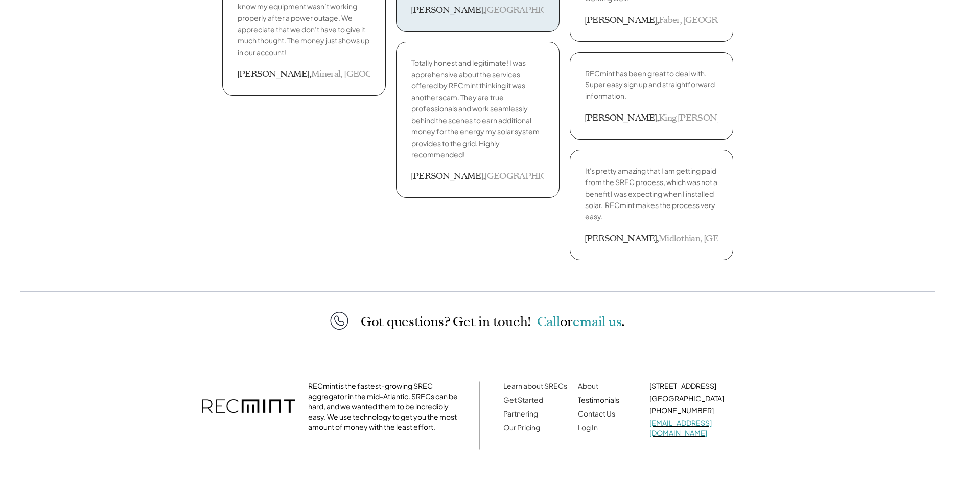
scroll to position [2371, 0]
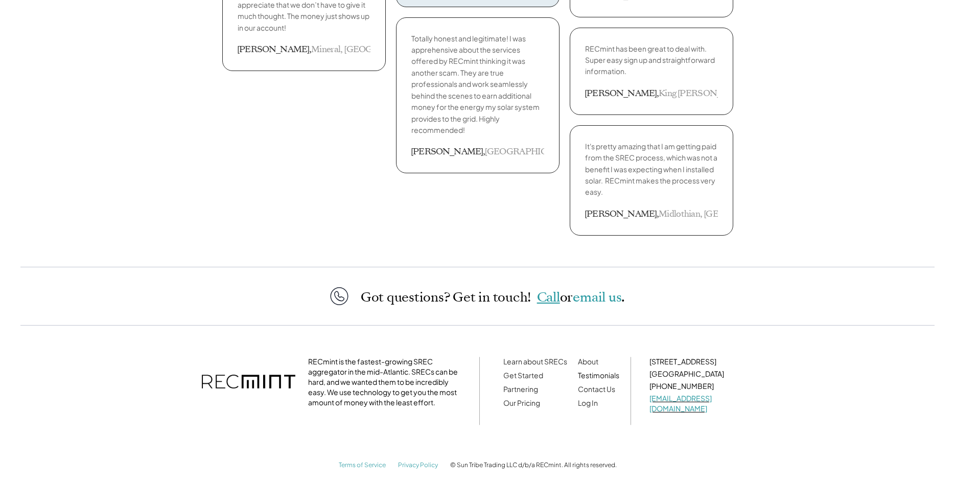
click at [545, 297] on span "Call" at bounding box center [548, 297] width 23 height 18
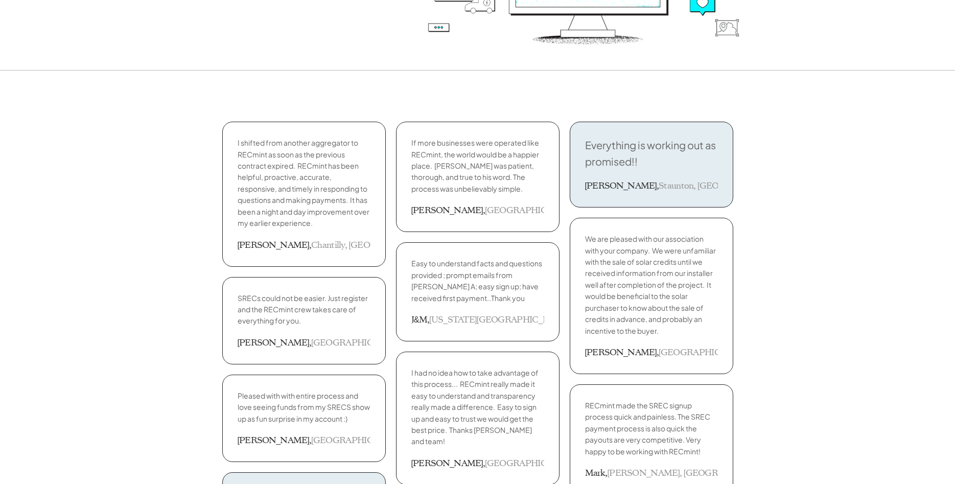
scroll to position [0, 0]
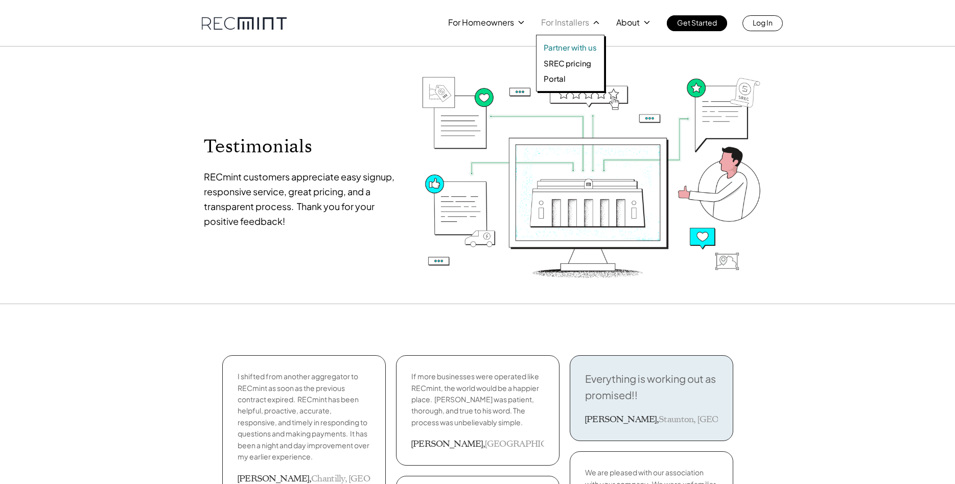
click at [554, 47] on p "Partner with us" at bounding box center [570, 47] width 53 height 10
